Goal: Check status: Check status

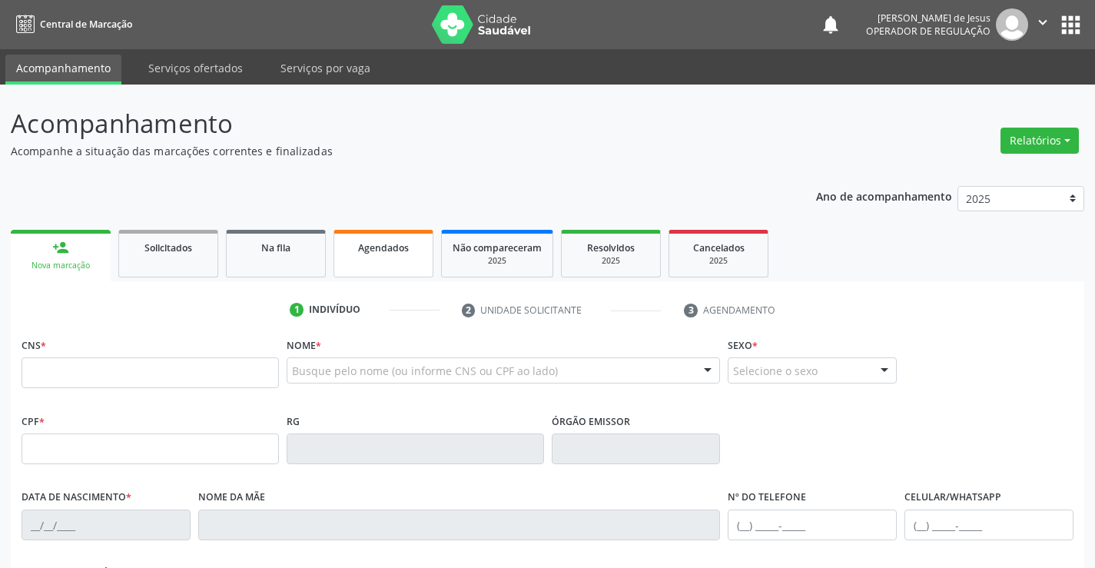
click at [382, 237] on link "Agendados" at bounding box center [383, 254] width 100 height 48
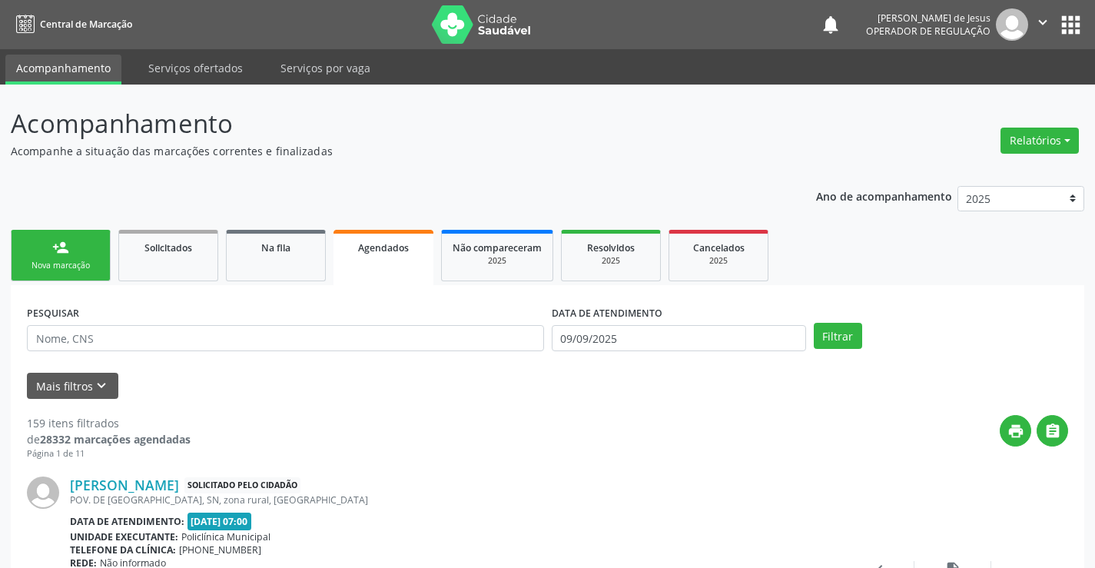
drag, startPoint x: 462, startPoint y: 317, endPoint x: 455, endPoint y: 328, distance: 13.2
click at [459, 320] on div "PESQUISAR" at bounding box center [285, 331] width 525 height 60
click at [455, 330] on input "text" at bounding box center [285, 338] width 517 height 26
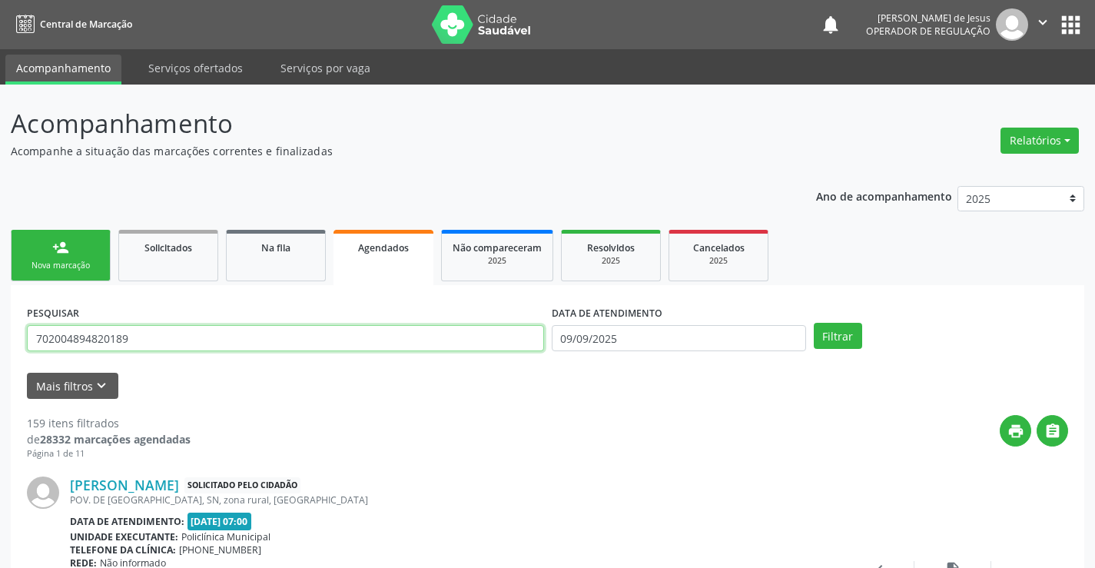
type input "702004894820189"
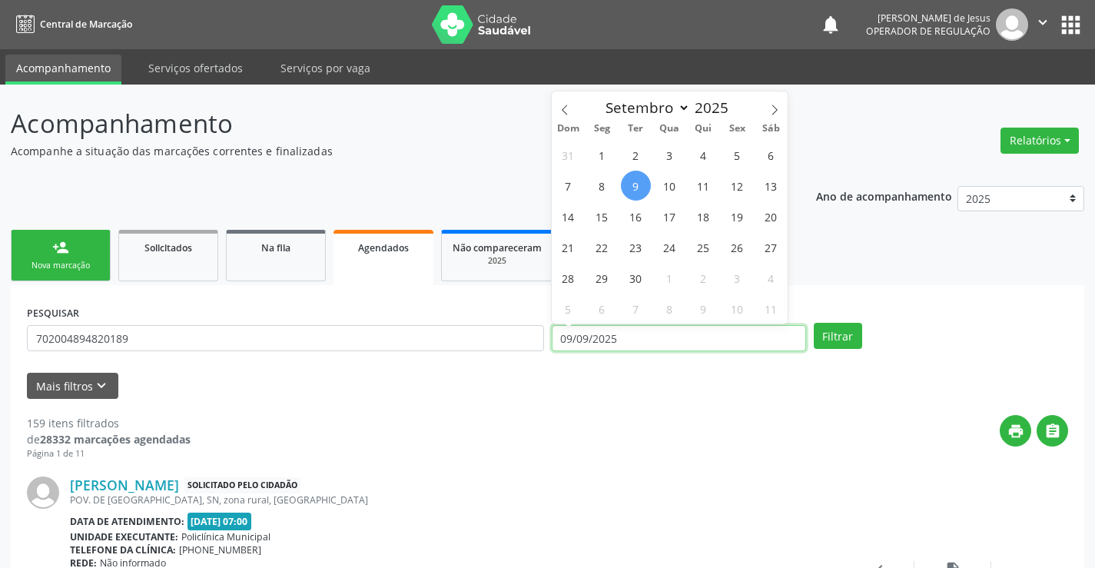
click at [644, 341] on input "09/09/2025" at bounding box center [678, 338] width 254 height 26
click at [813, 323] on button "Filtrar" at bounding box center [837, 336] width 48 height 26
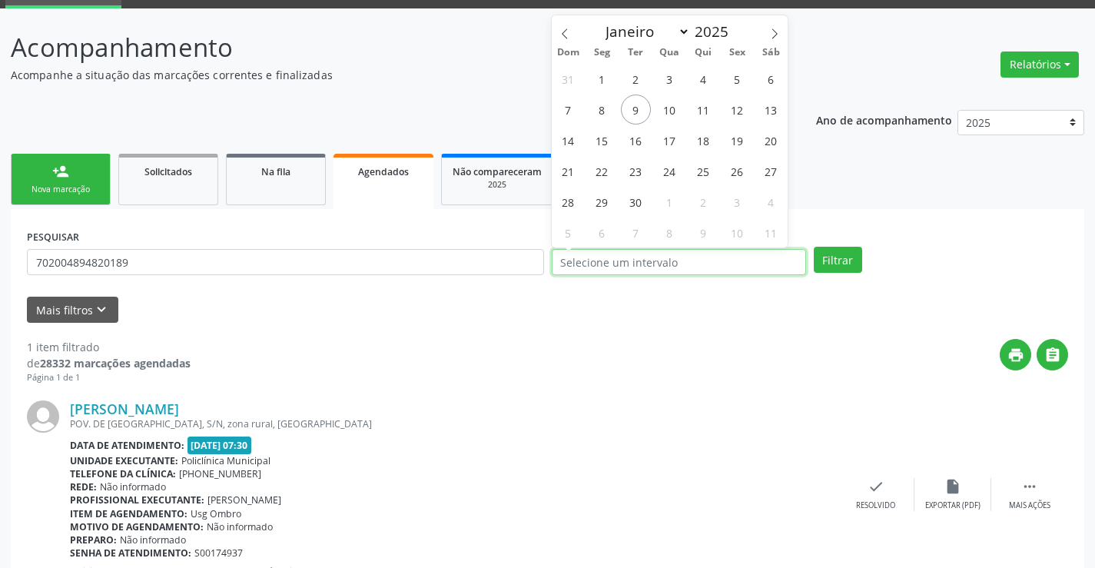
scroll to position [140, 0]
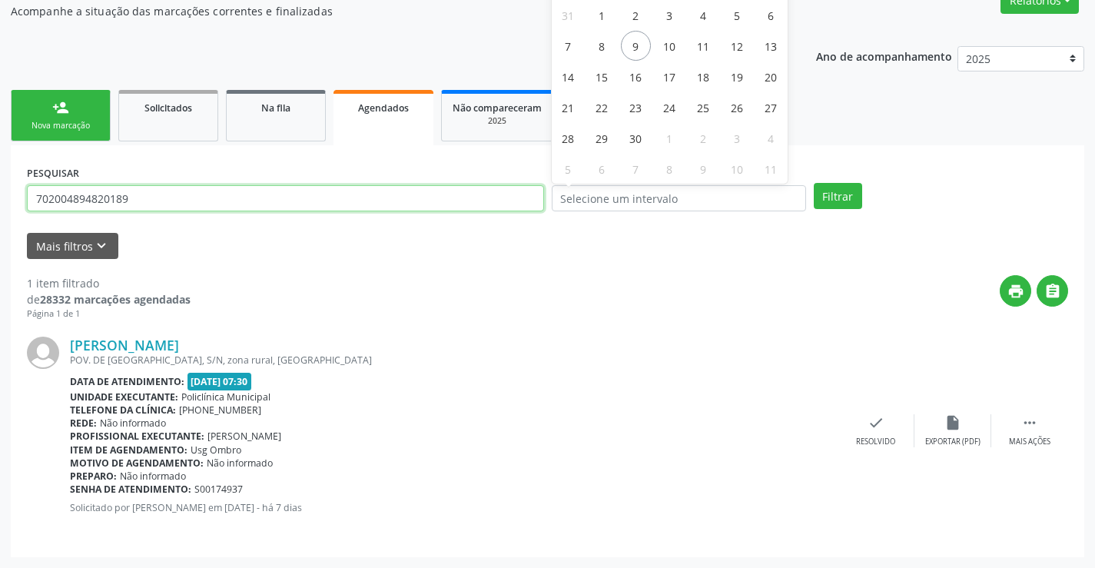
click at [488, 205] on input "702004894820189" at bounding box center [285, 198] width 517 height 26
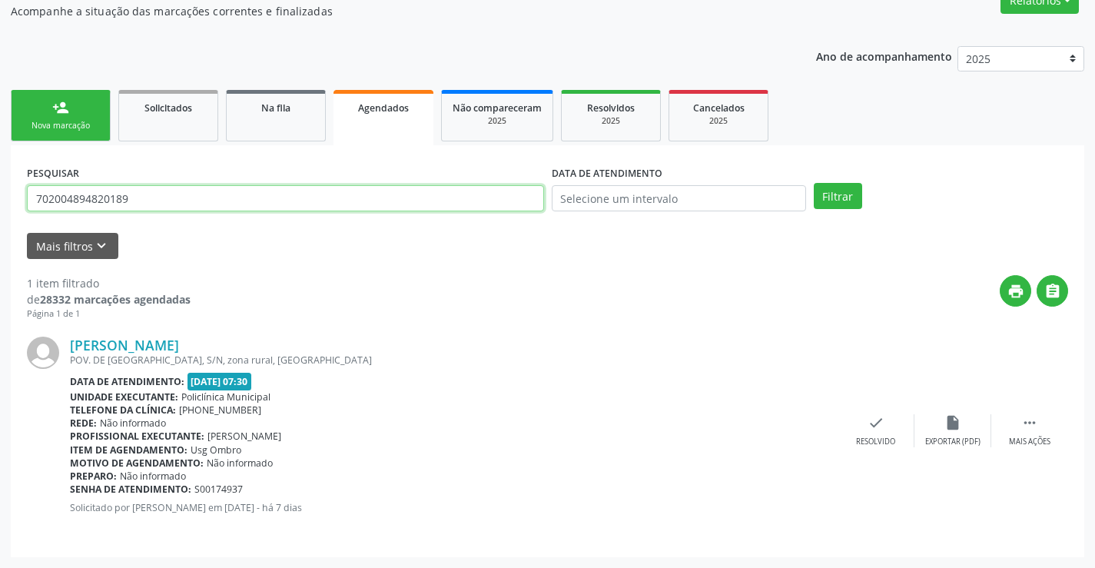
click at [488, 205] on input "702004894820189" at bounding box center [285, 198] width 517 height 26
type input "704500322755010"
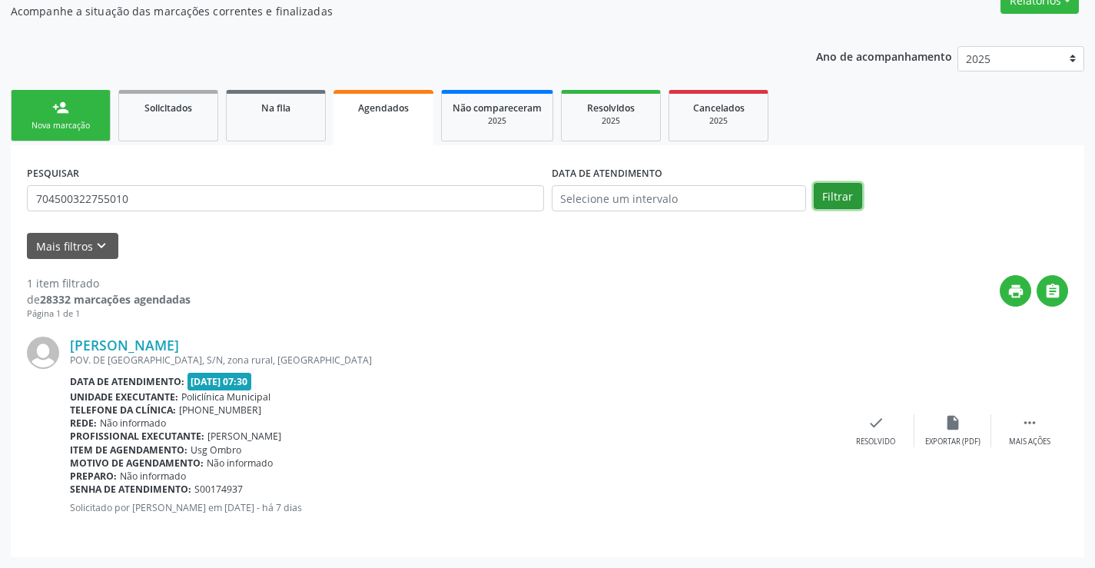
click at [840, 207] on button "Filtrar" at bounding box center [837, 196] width 48 height 26
drag, startPoint x: 828, startPoint y: 197, endPoint x: 833, endPoint y: 190, distance: 9.4
click at [832, 191] on button "Filtrar" at bounding box center [837, 196] width 48 height 26
click at [840, 206] on button "Filtrar" at bounding box center [837, 196] width 48 height 26
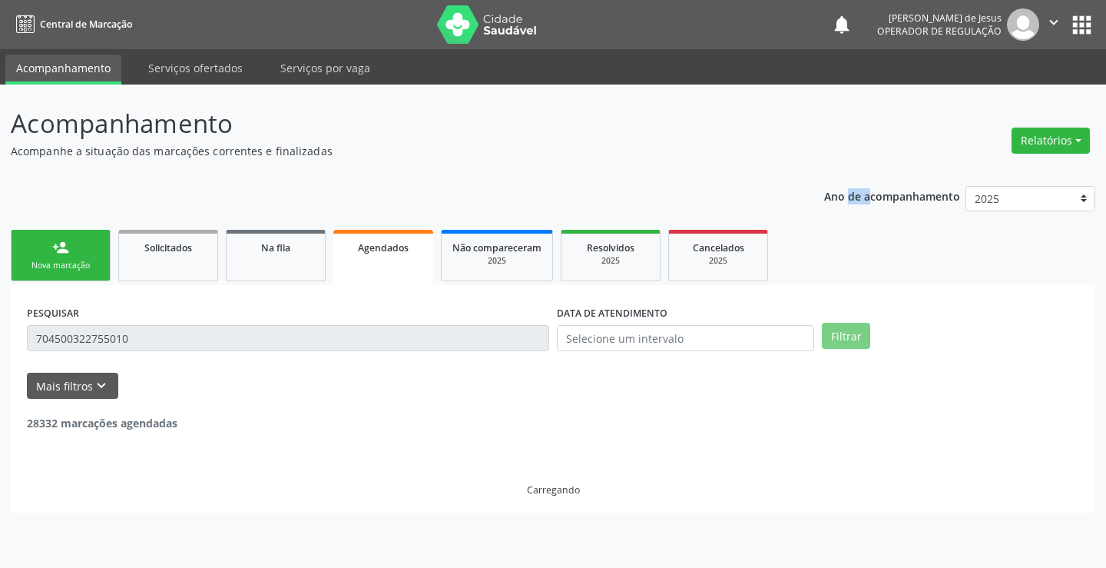
click at [840, 206] on div "Ano de acompanhamento 2025 2024 2023" at bounding box center [959, 200] width 271 height 51
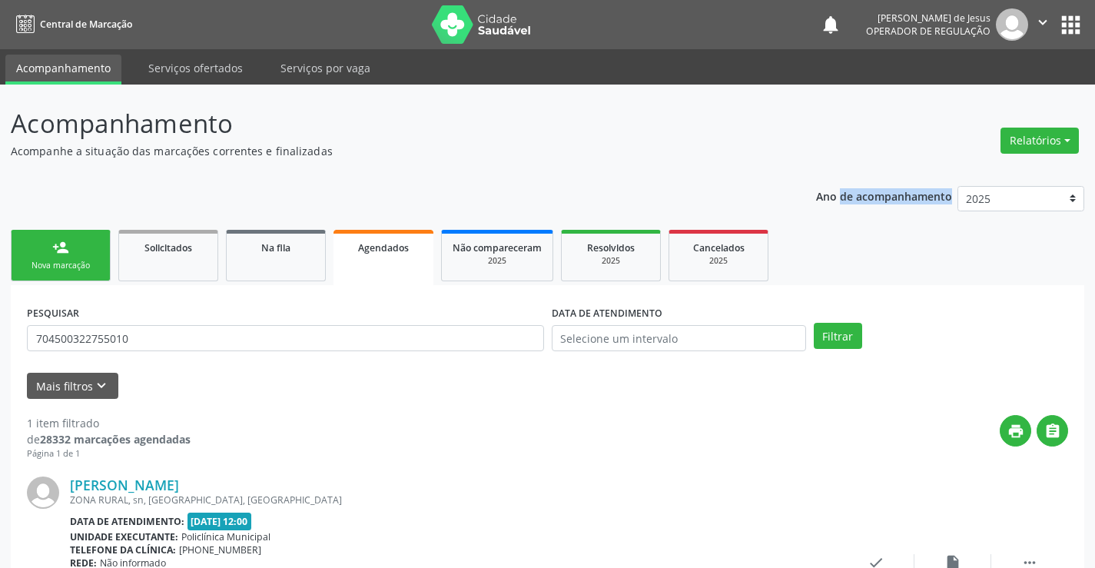
click at [845, 200] on p "Ano de acompanhamento" at bounding box center [884, 195] width 136 height 19
click at [843, 337] on button "Filtrar" at bounding box center [837, 336] width 48 height 26
